Goal: Task Accomplishment & Management: Use online tool/utility

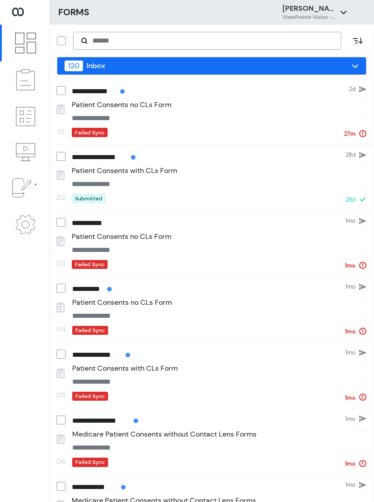
click at [19, 186] on icon at bounding box center [22, 188] width 22 height 22
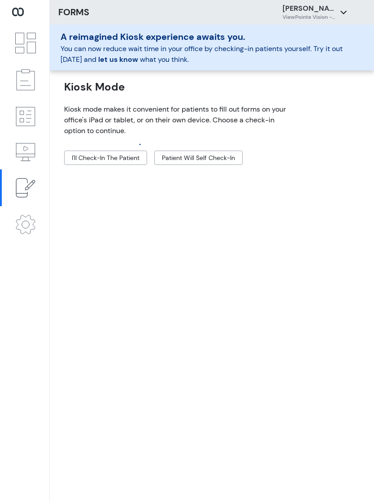
click at [33, 59] on link "Dashboard" at bounding box center [24, 43] width 49 height 37
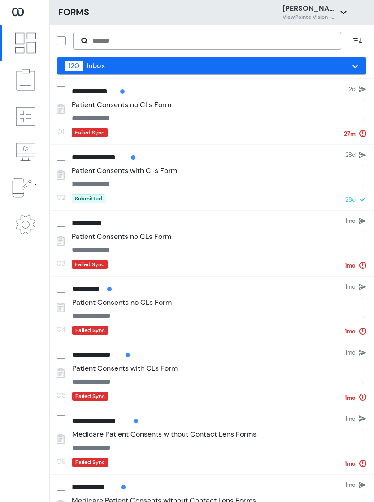
click at [22, 126] on icon at bounding box center [25, 116] width 22 height 22
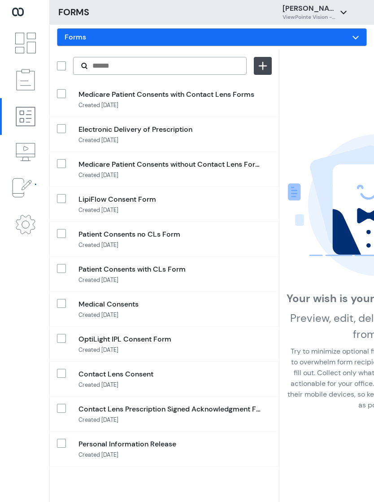
click at [28, 53] on icon at bounding box center [26, 43] width 20 height 20
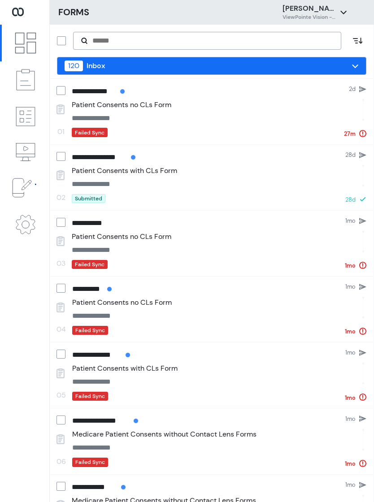
click at [29, 40] on icon at bounding box center [25, 43] width 22 height 22
click at [27, 80] on icon at bounding box center [25, 80] width 22 height 22
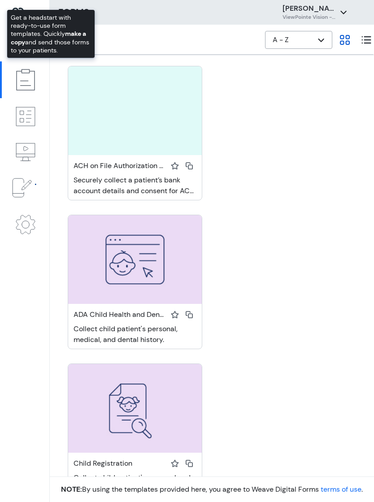
click at [20, 80] on icon at bounding box center [25, 80] width 22 height 22
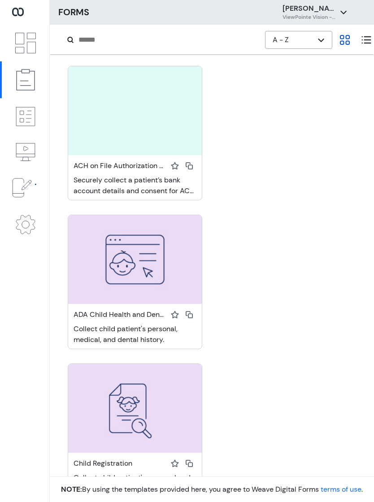
click at [18, 120] on icon at bounding box center [25, 116] width 22 height 22
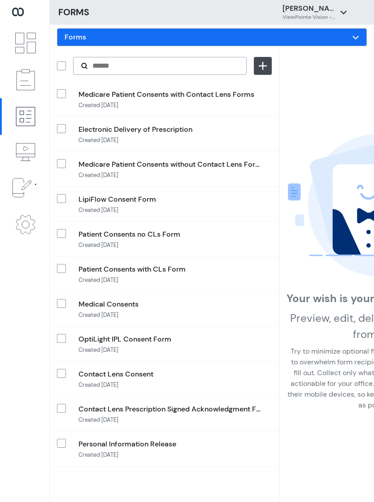
click at [26, 117] on icon at bounding box center [25, 116] width 22 height 22
click at [347, 11] on icon at bounding box center [343, 12] width 7 height 7
click at [27, 41] on icon at bounding box center [25, 43] width 22 height 22
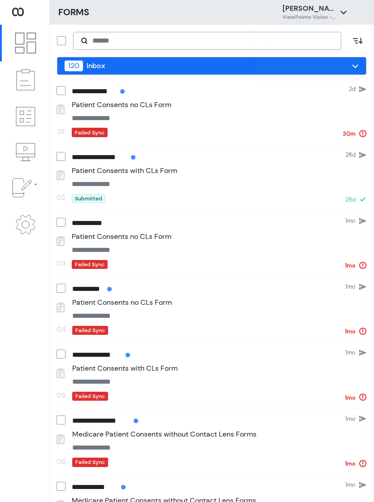
click at [34, 48] on icon at bounding box center [25, 43] width 22 height 22
click at [21, 182] on icon at bounding box center [22, 188] width 22 height 22
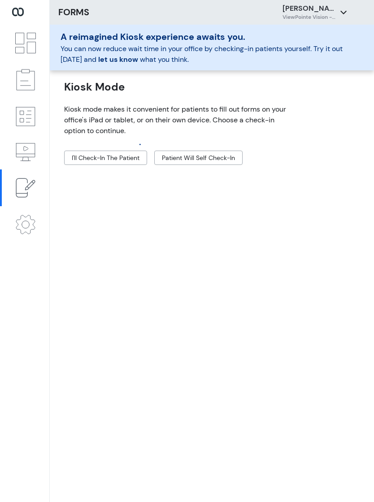
click at [27, 227] on icon at bounding box center [25, 224] width 22 height 22
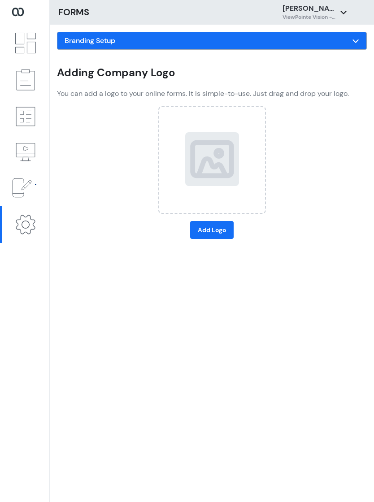
click at [22, 190] on icon at bounding box center [22, 187] width 19 height 19
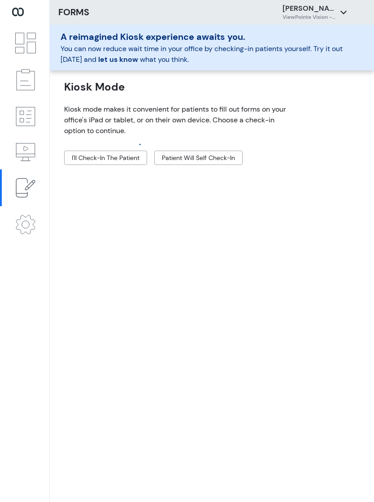
click at [96, 159] on button "I'll check-in the patient" at bounding box center [105, 158] width 83 height 14
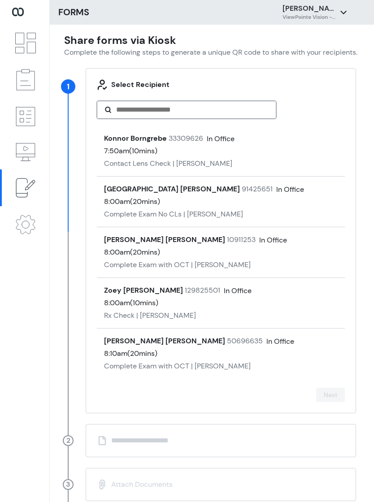
click at [226, 108] on input "Search" at bounding box center [191, 109] width 153 height 11
click at [320, 75] on section "Select Recipient Konnor Borngrebe 33309626 In Office 7:50am ( 10 mins) Contact …" at bounding box center [221, 240] width 270 height 345
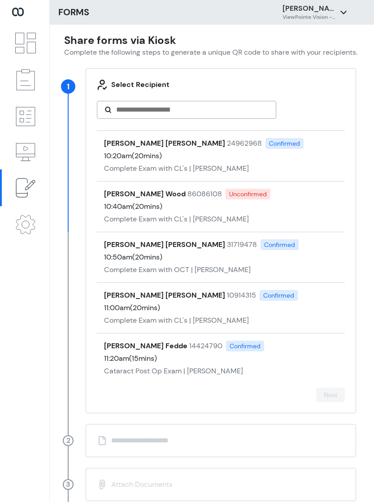
scroll to position [704, 0]
click at [287, 161] on div "Molly Winge 24962968 Confirmed 10:20am ( 20 mins) Complete Exam with CL's | Mat…" at bounding box center [221, 156] width 248 height 51
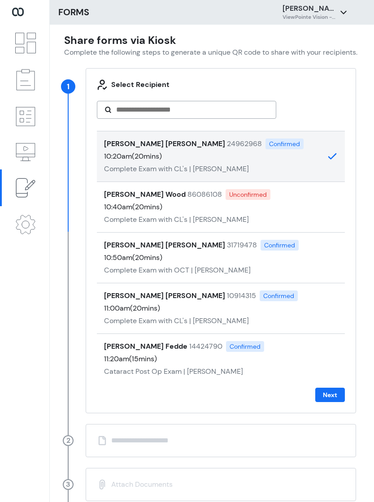
click at [332, 402] on button "Next" at bounding box center [330, 395] width 30 height 14
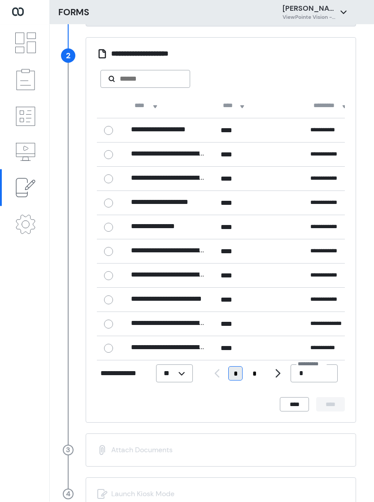
scroll to position [14, 0]
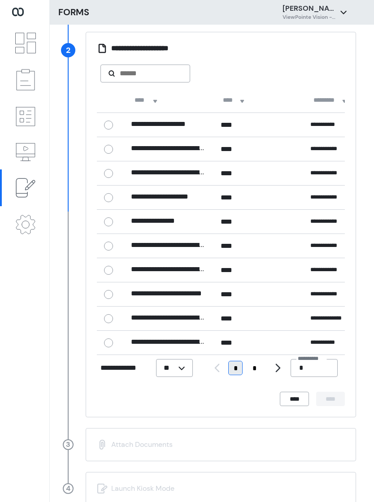
click at [181, 335] on div "**********" at bounding box center [169, 343] width 90 height 24
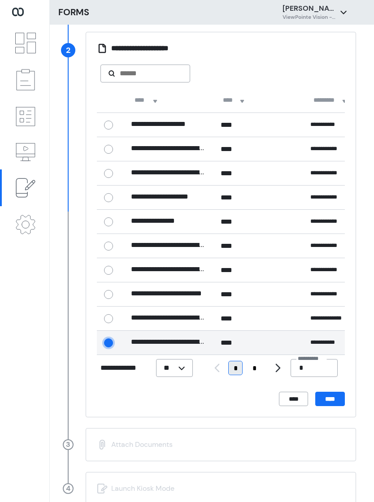
click at [326, 392] on button "****" at bounding box center [330, 399] width 30 height 14
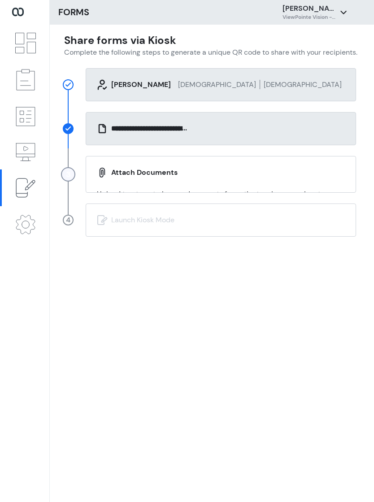
scroll to position [0, 0]
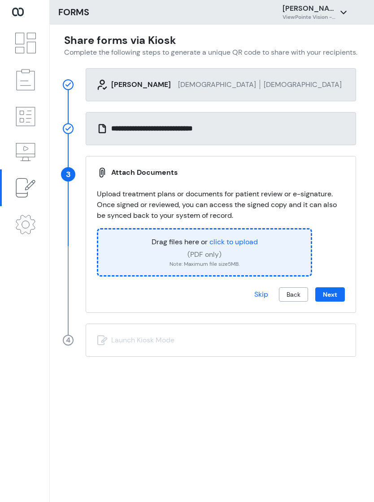
click at [340, 287] on button "Next" at bounding box center [330, 294] width 30 height 14
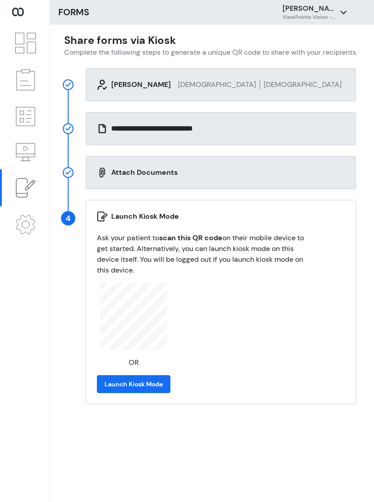
click at [148, 375] on button "Launch Kiosk Mode" at bounding box center [134, 384] width 74 height 18
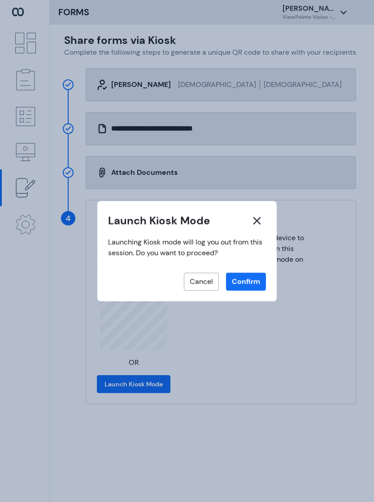
click at [255, 281] on button "Confirm" at bounding box center [246, 282] width 40 height 18
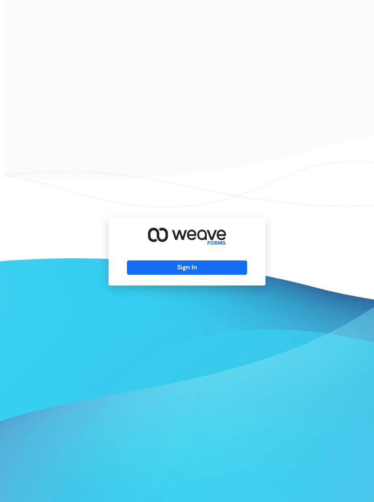
click at [170, 273] on button "Sign In" at bounding box center [187, 268] width 120 height 14
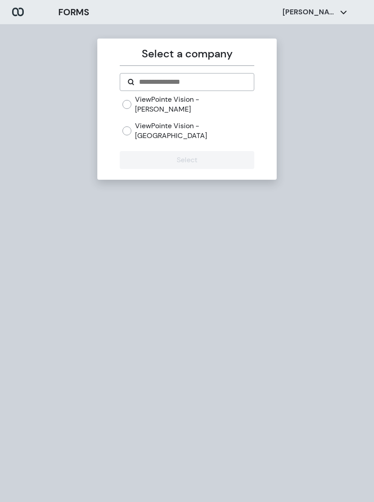
click at [141, 121] on label "ViewPointe Vision - Omaha" at bounding box center [194, 130] width 119 height 19
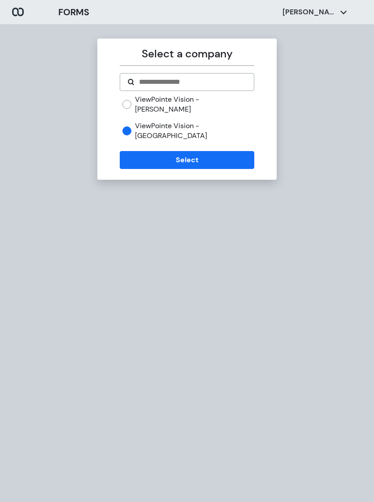
click at [148, 151] on button "Select" at bounding box center [187, 160] width 134 height 18
